Goal: Find specific page/section: Find specific page/section

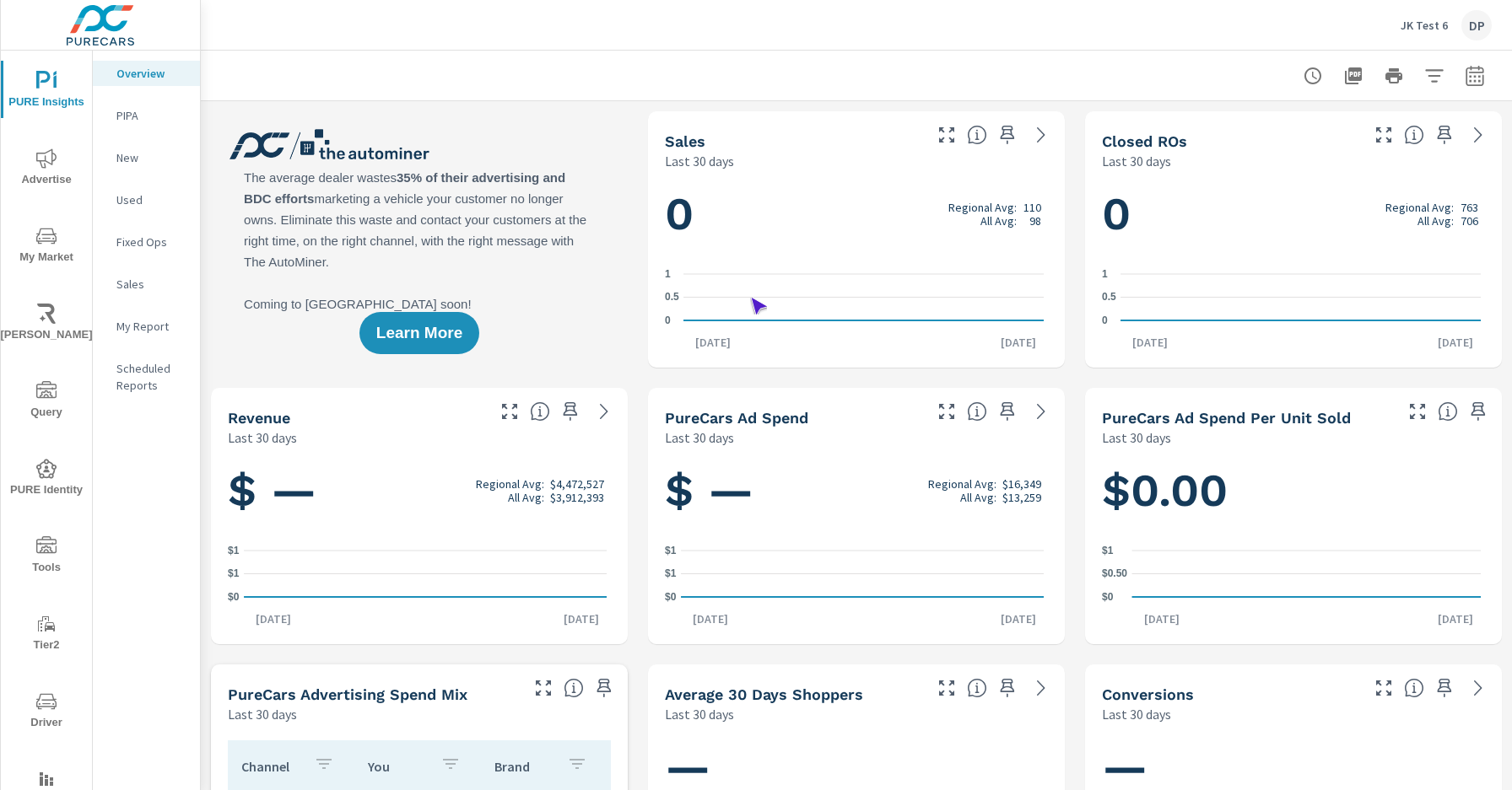
scroll to position [1, 0]
click at [43, 712] on span "Driver" at bounding box center [46, 713] width 81 height 41
